Goal: Transaction & Acquisition: Obtain resource

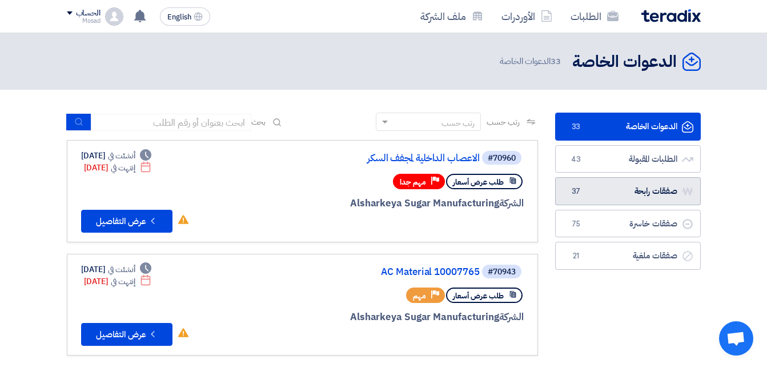
click at [608, 192] on link "صفقات رابحة صفقات رابحة 37" at bounding box center [628, 191] width 146 height 28
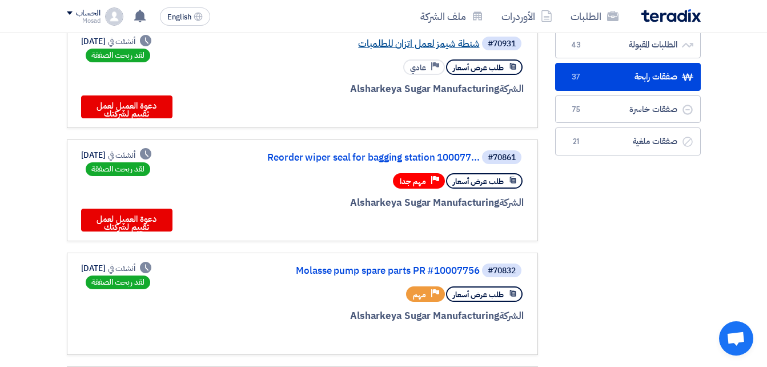
scroll to position [171, 0]
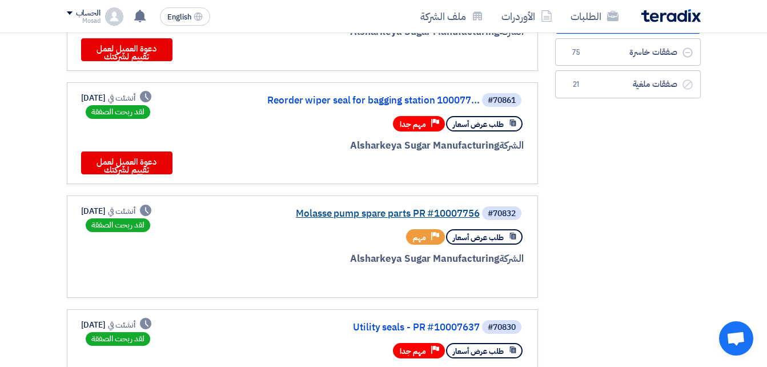
click at [379, 214] on link "Molasse pump spare parts PR #10007756" at bounding box center [365, 213] width 228 height 10
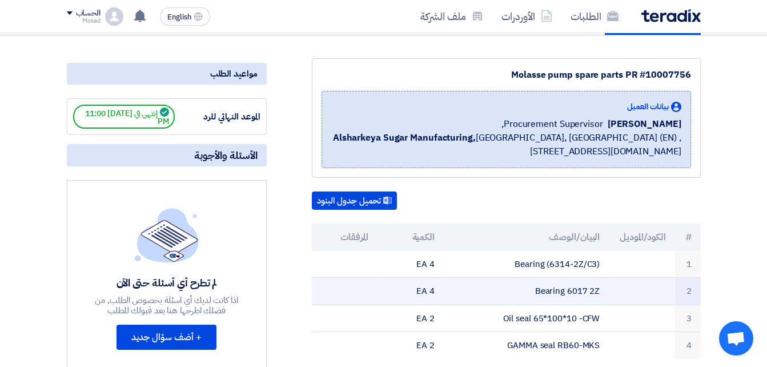
scroll to position [0, 0]
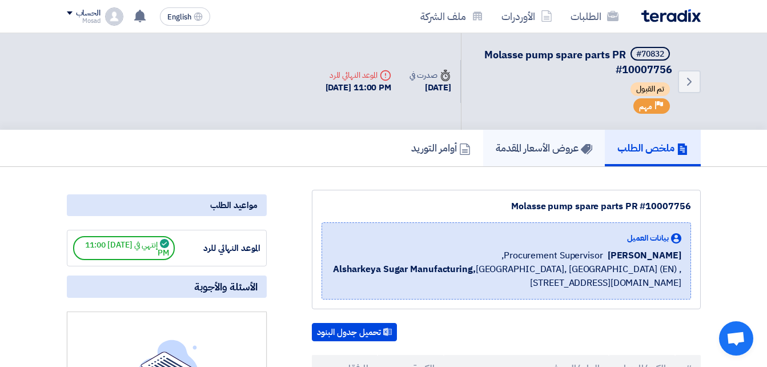
click at [530, 150] on h5 "عروض الأسعار المقدمة" at bounding box center [544, 147] width 97 height 13
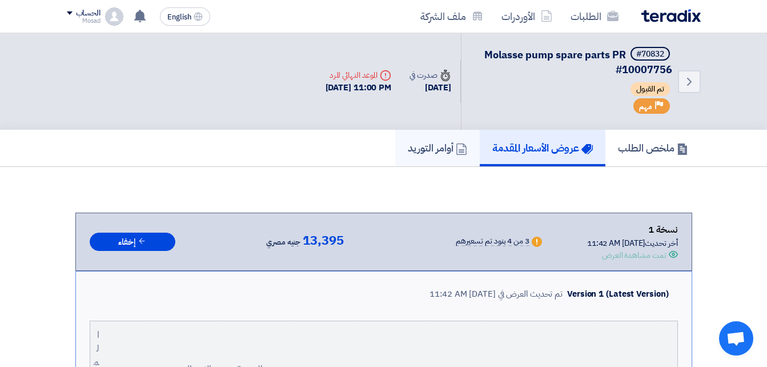
click at [431, 151] on h5 "أوامر التوريد" at bounding box center [437, 147] width 59 height 13
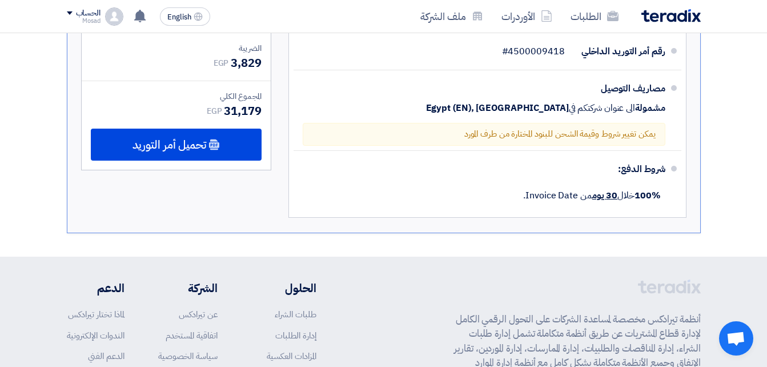
scroll to position [628, 0]
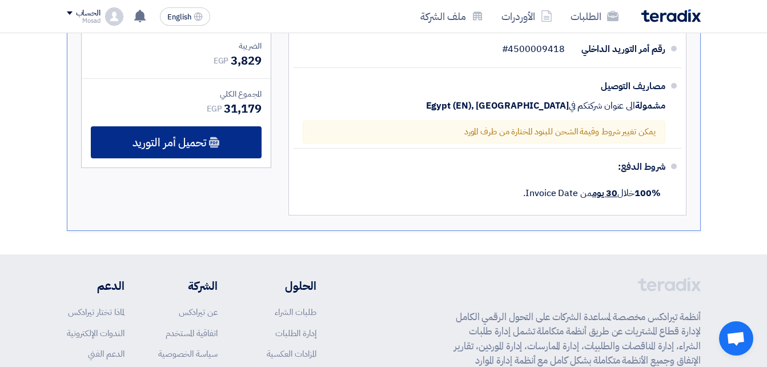
click at [204, 141] on span "تحميل أمر التوريد" at bounding box center [170, 142] width 74 height 10
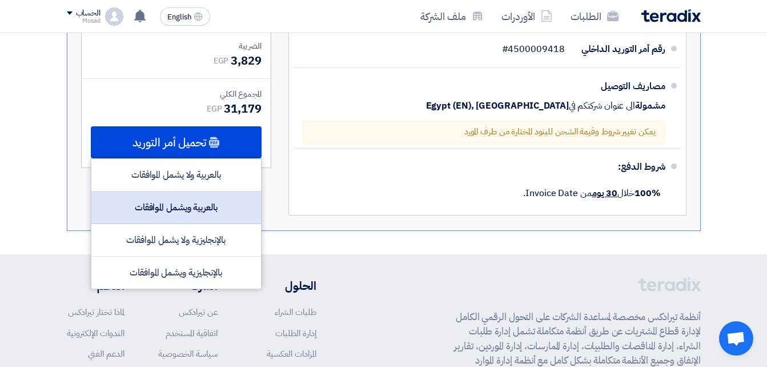
click at [211, 212] on div "بالعربية ويشمل الموافقات" at bounding box center [176, 207] width 170 height 33
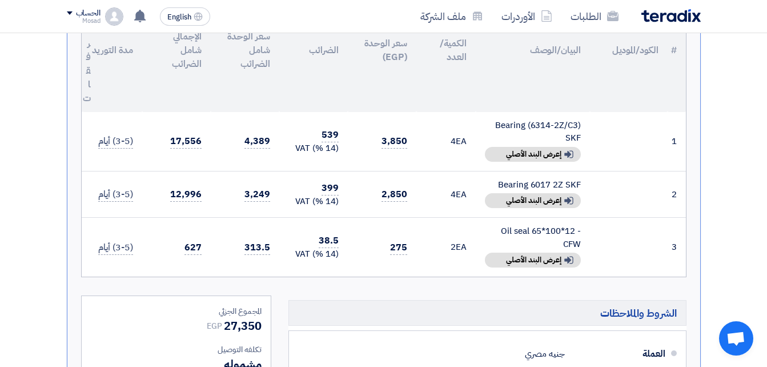
scroll to position [286, 0]
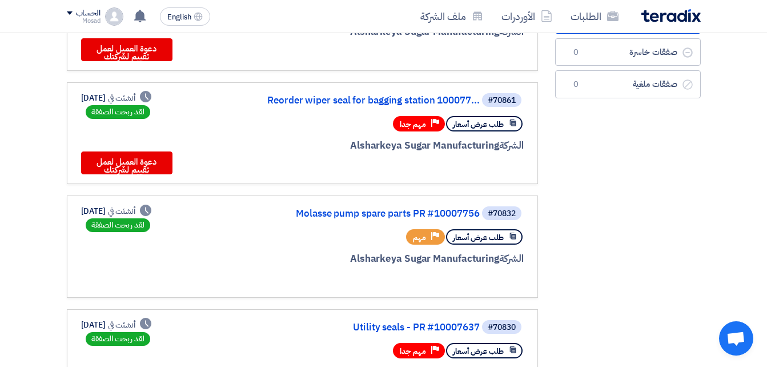
scroll to position [228, 0]
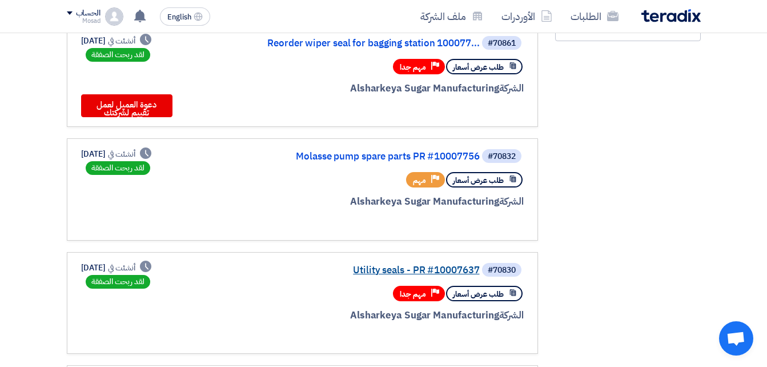
click at [437, 267] on link "Utility seals - PR #10007637" at bounding box center [365, 270] width 228 height 10
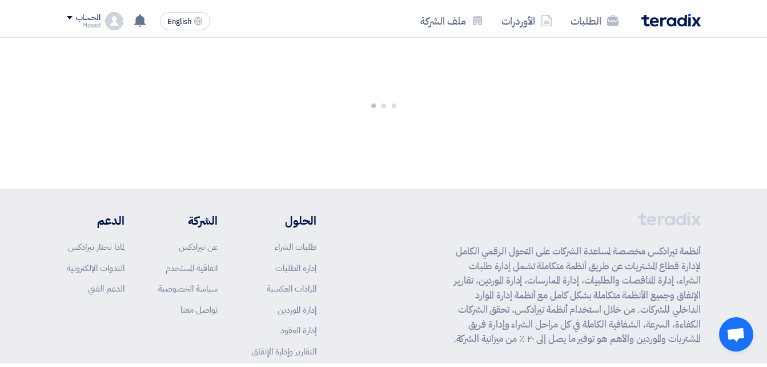
scroll to position [0, 0]
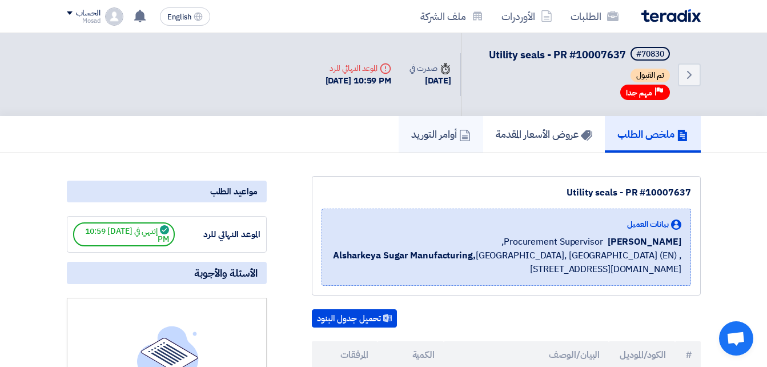
click at [412, 138] on h5 "أوامر التوريد" at bounding box center [440, 133] width 59 height 13
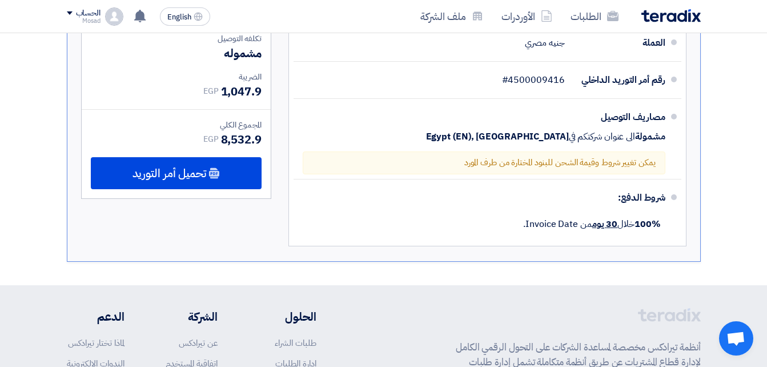
scroll to position [857, 0]
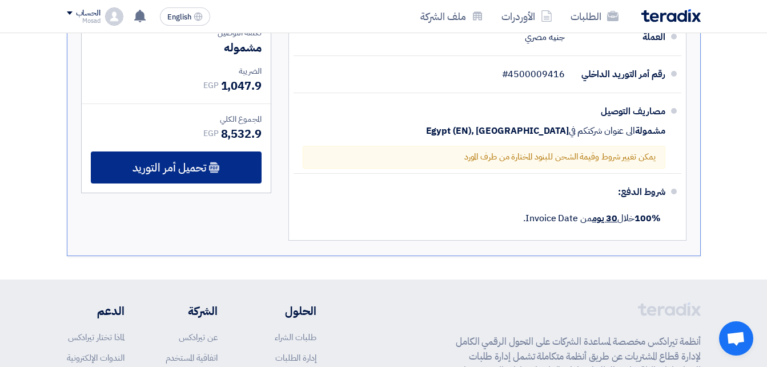
click at [187, 173] on span "تحميل أمر التوريد" at bounding box center [170, 167] width 74 height 10
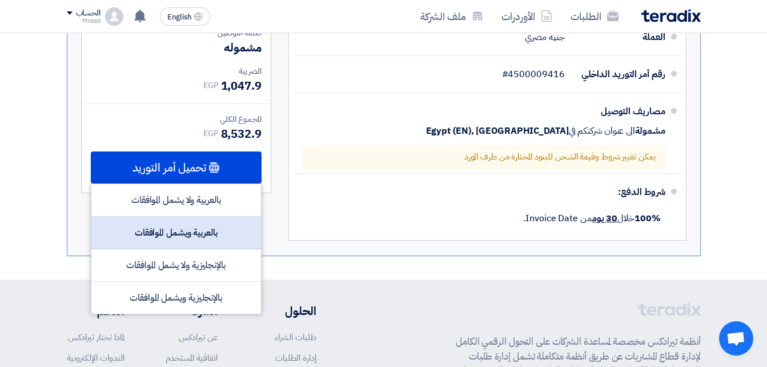
click at [177, 247] on div "بالعربية ويشمل الموافقات" at bounding box center [176, 232] width 170 height 33
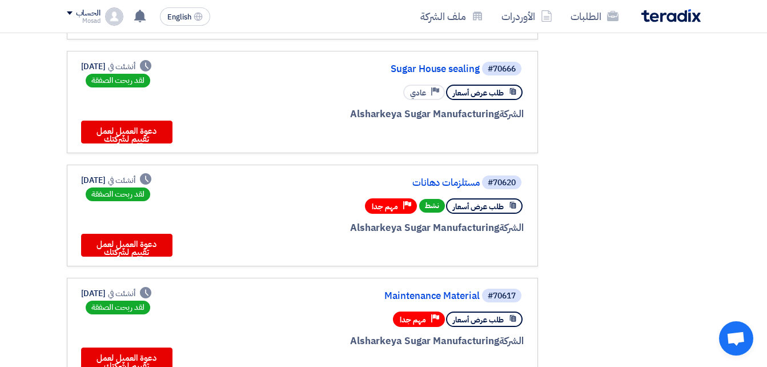
scroll to position [571, 0]
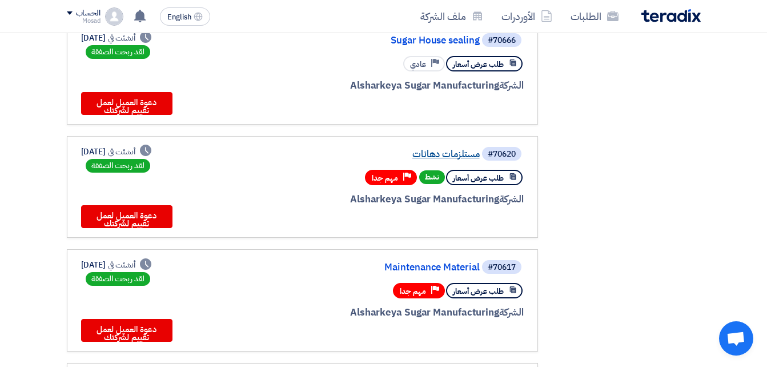
click at [448, 154] on link "مستلزمات دهانات" at bounding box center [365, 154] width 228 height 10
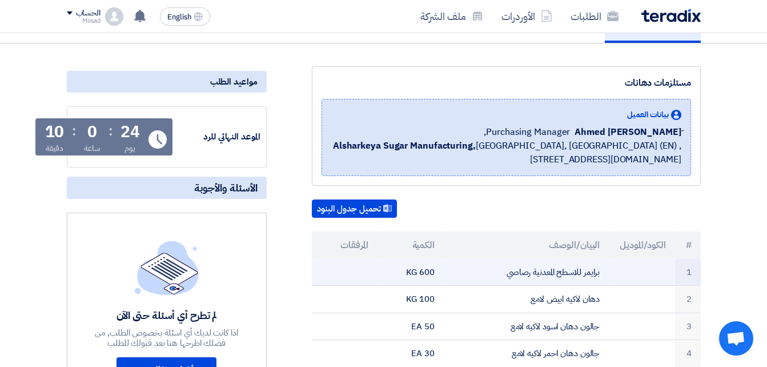
scroll to position [0, 0]
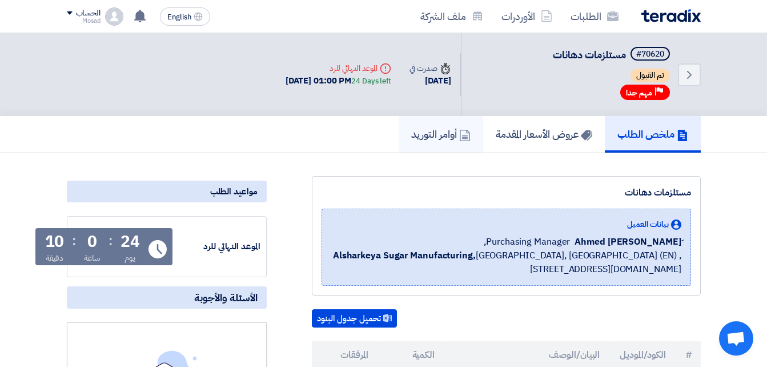
click at [422, 136] on h5 "أوامر التوريد" at bounding box center [440, 133] width 59 height 13
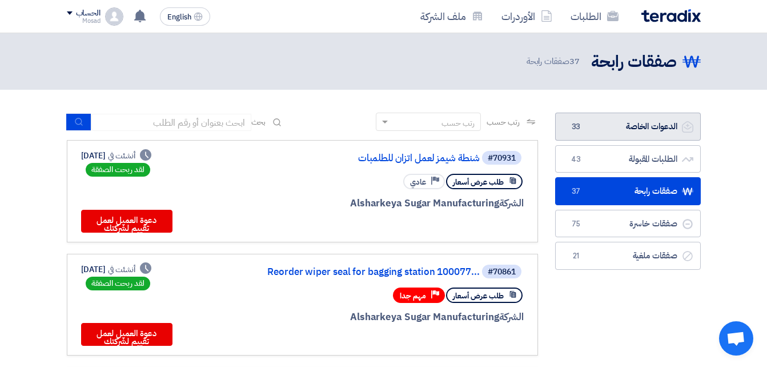
click at [623, 129] on link "الدعوات الخاصة الدعوات الخاصة 33" at bounding box center [628, 127] width 146 height 28
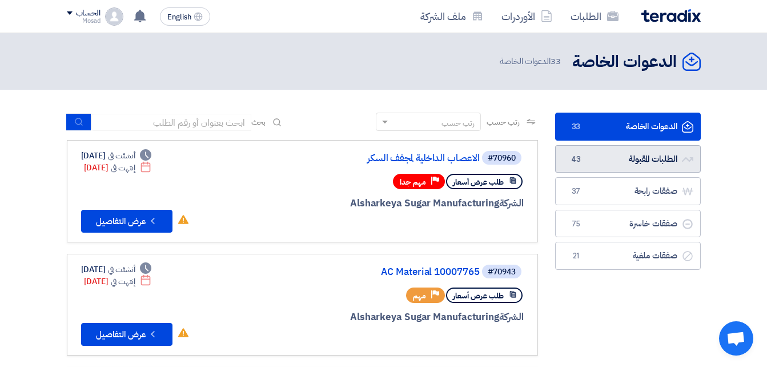
click at [665, 162] on link "الطلبات المقبولة الطلبات المقبولة 43" at bounding box center [628, 159] width 146 height 28
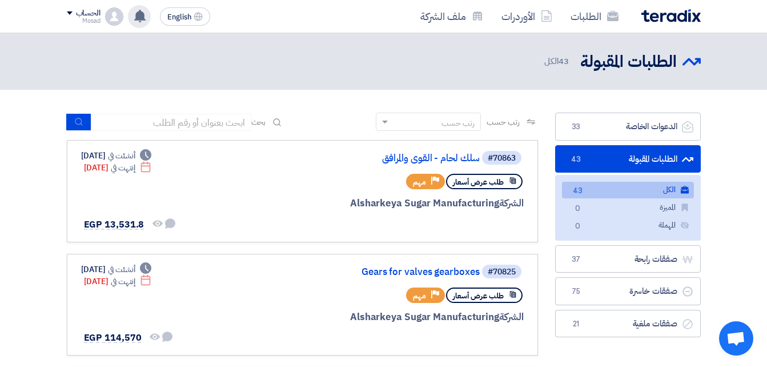
click at [141, 15] on use at bounding box center [139, 16] width 11 height 13
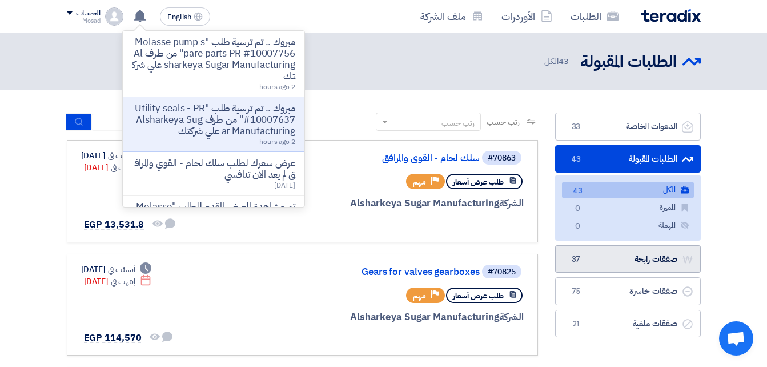
click at [649, 258] on link "صفقات رابحة صفقات رابحة 37" at bounding box center [628, 259] width 146 height 28
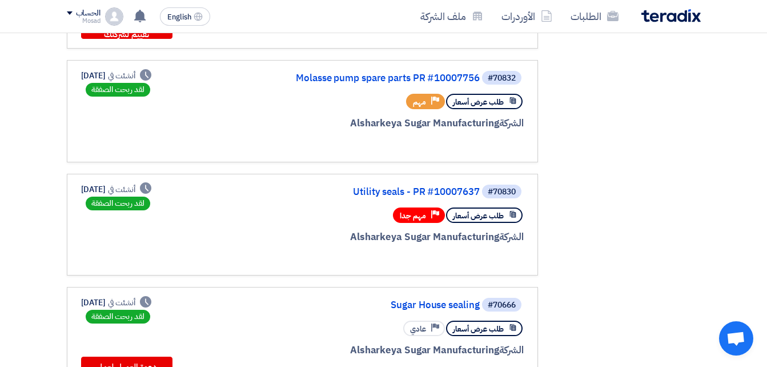
scroll to position [286, 0]
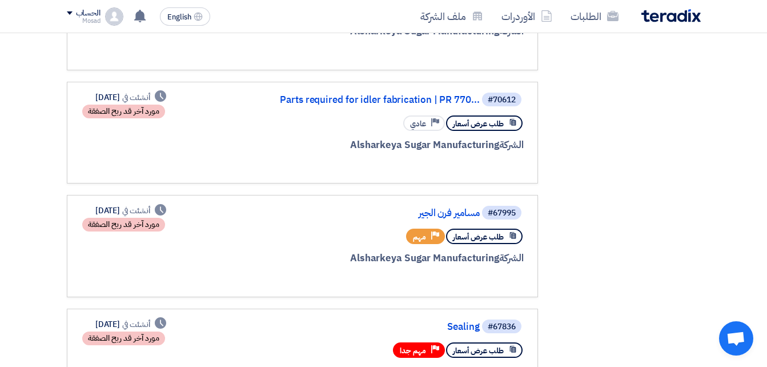
scroll to position [400, 0]
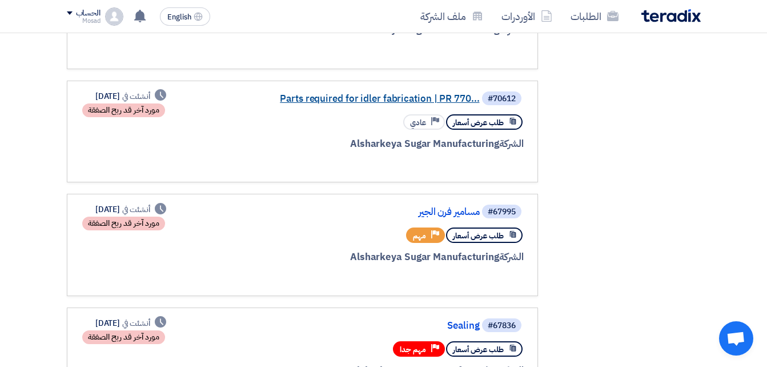
click at [395, 95] on link "Parts required for idler fabrication | PR 770..." at bounding box center [365, 99] width 228 height 10
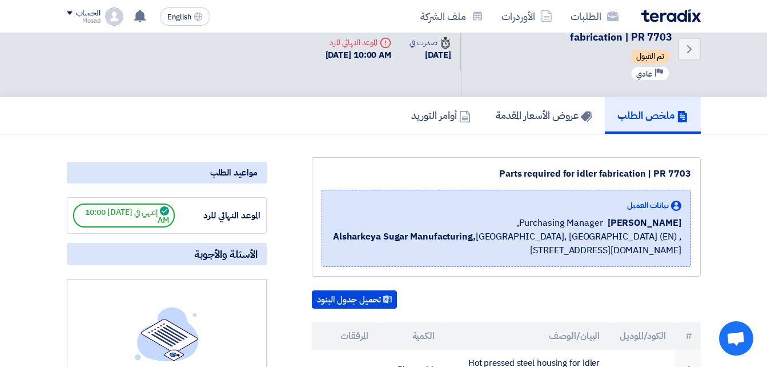
scroll to position [0, 0]
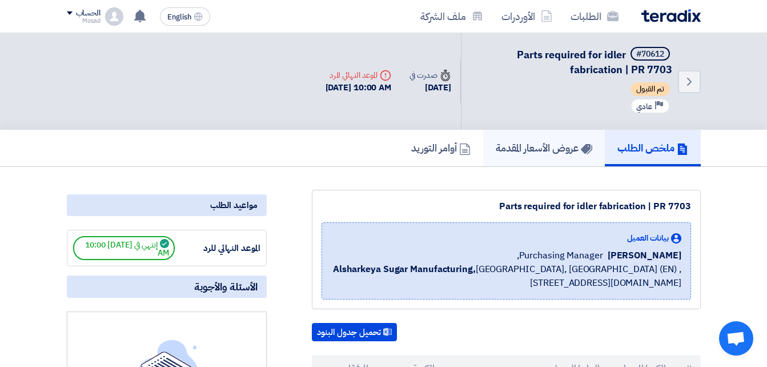
click at [554, 149] on h5 "عروض الأسعار المقدمة" at bounding box center [544, 147] width 97 height 13
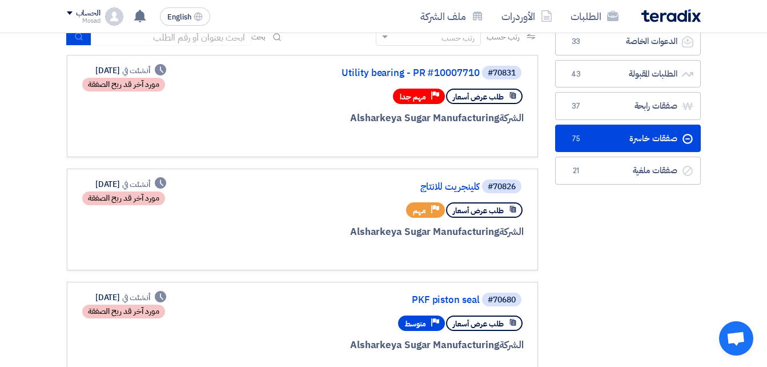
scroll to position [57, 0]
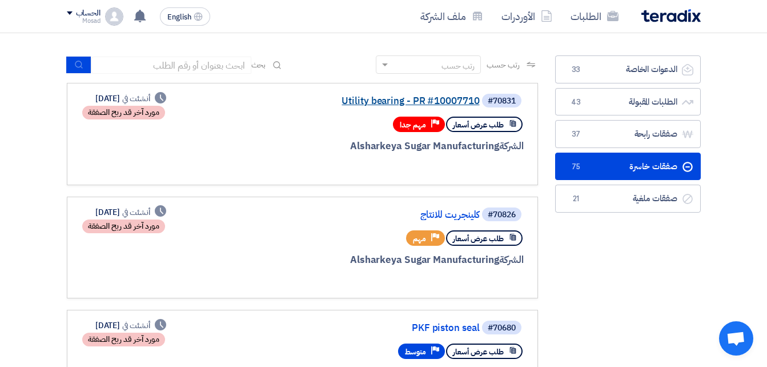
click at [432, 96] on link "Utility bearing - PR #10007710" at bounding box center [365, 101] width 228 height 10
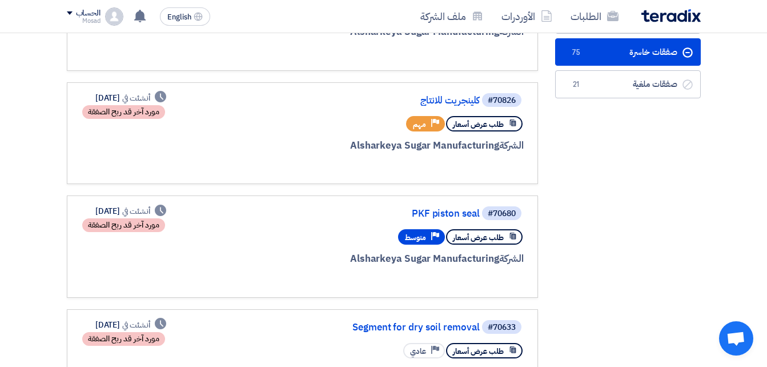
scroll to position [0, 0]
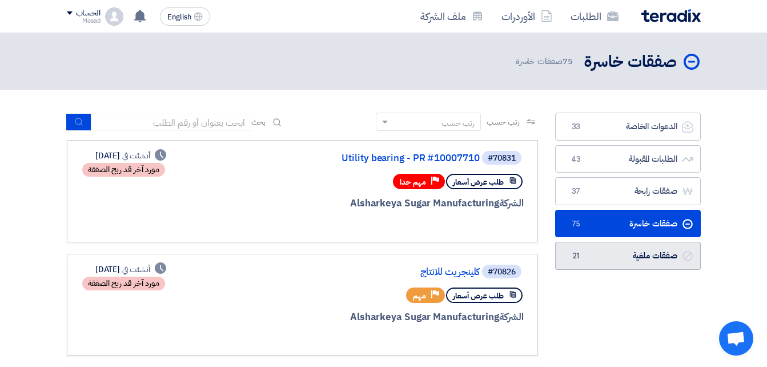
click at [608, 253] on link "صفقات ملغية صفقات ملغية 21" at bounding box center [628, 256] width 146 height 28
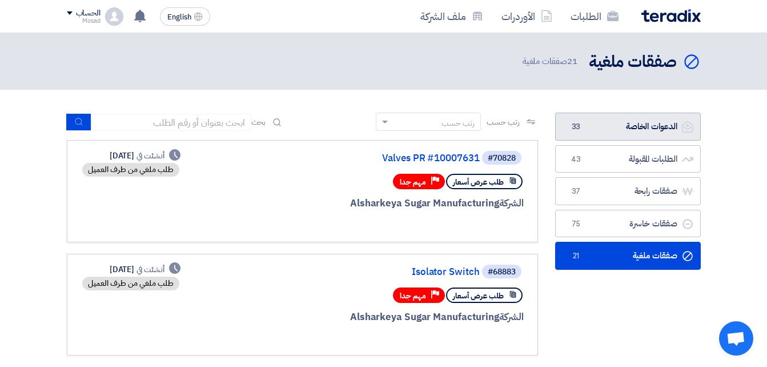
click at [635, 124] on link "الدعوات الخاصة الدعوات الخاصة 33" at bounding box center [628, 127] width 146 height 28
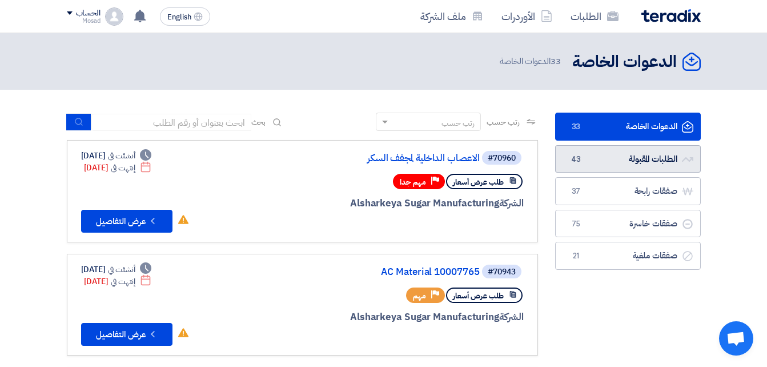
click at [632, 157] on link "الطلبات المقبولة الطلبات المقبولة 43" at bounding box center [628, 159] width 146 height 28
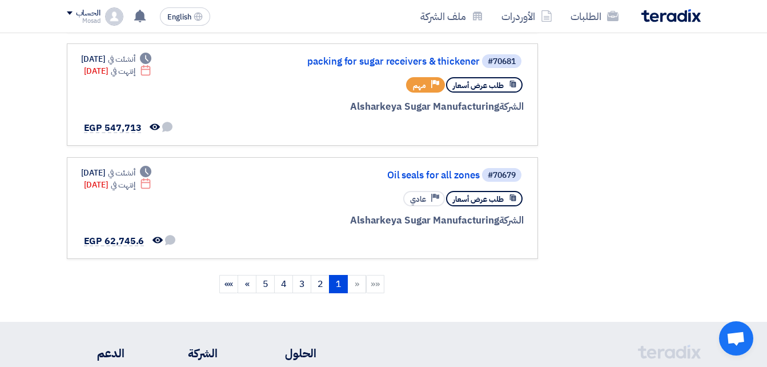
scroll to position [1028, 0]
